Goal: Information Seeking & Learning: Learn about a topic

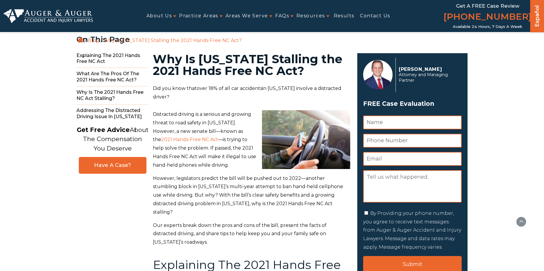
scroll to position [172, 0]
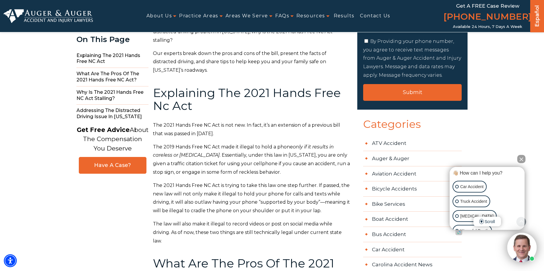
drag, startPoint x: 154, startPoint y: 139, endPoint x: 299, endPoint y: 159, distance: 147.2
click at [299, 159] on p "The 2019 Hands Free NC Act made it illegal to hold a phone only if it results i…" at bounding box center [251, 160] width 197 height 34
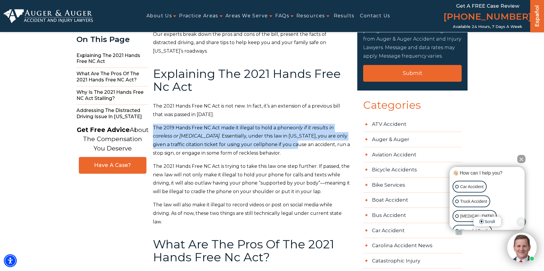
scroll to position [201, 0]
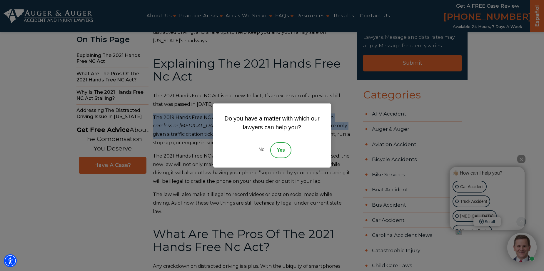
click at [260, 149] on link "No" at bounding box center [261, 150] width 18 height 16
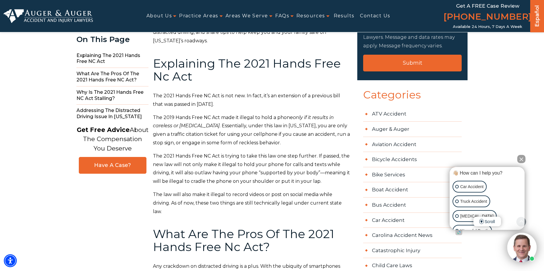
click at [251, 153] on span "The 2021 Hands Free NC Act is trying to take this law one step further. If pass…" at bounding box center [251, 168] width 197 height 31
drag, startPoint x: 304, startPoint y: 135, endPoint x: 152, endPoint y: 111, distance: 153.5
copy p "The 2019 Hands Free NC Act made it illegal to hold a phone only if it results i…"
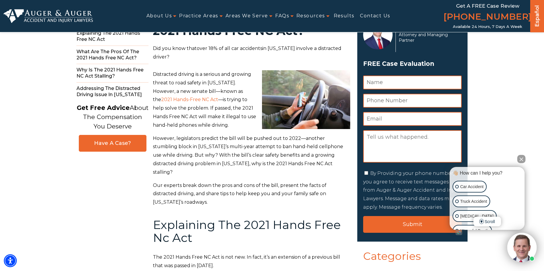
scroll to position [118, 0]
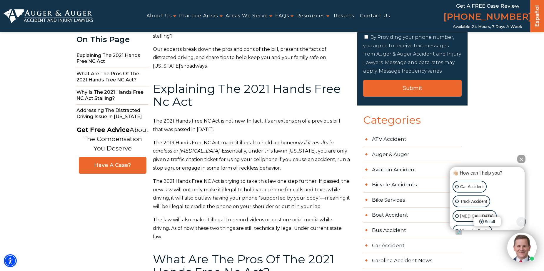
scroll to position [176, 0]
